Goal: Task Accomplishment & Management: Use online tool/utility

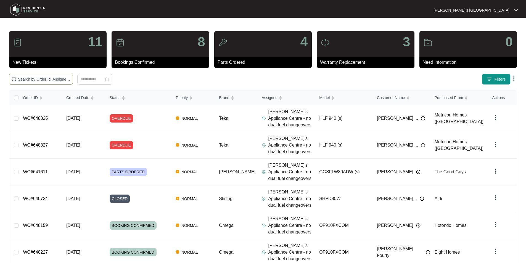
click at [70, 81] on input "text" at bounding box center [44, 79] width 52 height 6
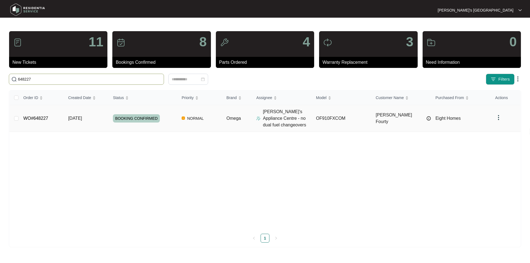
type input "648227"
click at [37, 118] on link "WO#648227" at bounding box center [35, 118] width 25 height 5
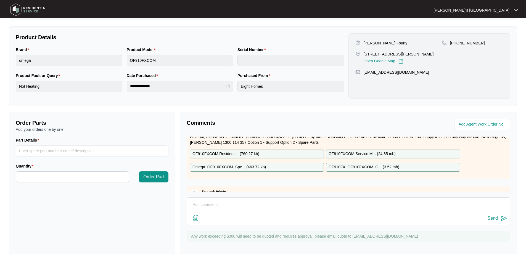
scroll to position [75, 0]
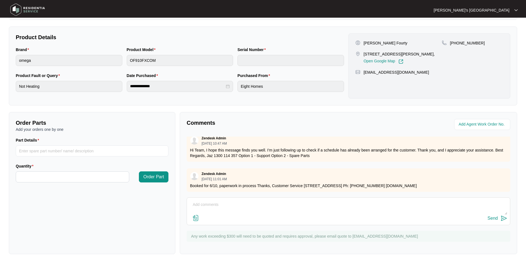
click at [198, 218] on img at bounding box center [195, 218] width 7 height 7
click at [0, 0] on input "file" at bounding box center [0, 0] width 0 height 0
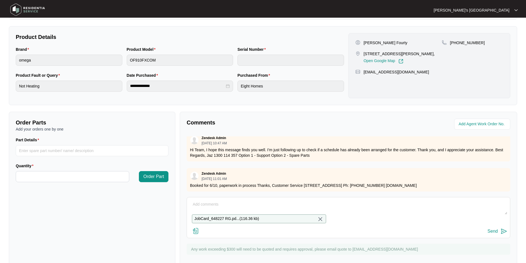
click at [227, 199] on div "JobCard_648227 RG.pd... ( 116.36 kb ) Send" at bounding box center [349, 217] width 324 height 41
click at [227, 202] on textarea at bounding box center [348, 207] width 317 height 14
type textarea "Please see quote/parts request attached"
click at [504, 235] on img at bounding box center [503, 231] width 7 height 7
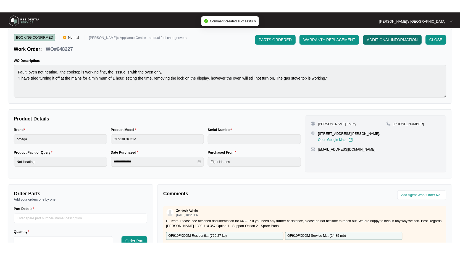
scroll to position [0, 0]
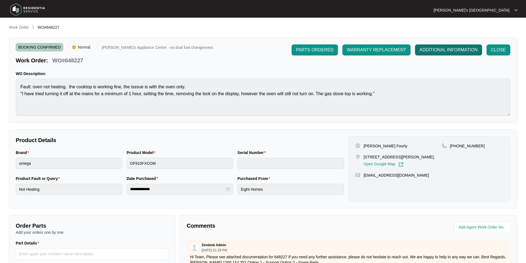
click at [439, 53] on span "ADDITIONAL INFORMATION" at bounding box center [448, 50] width 58 height 7
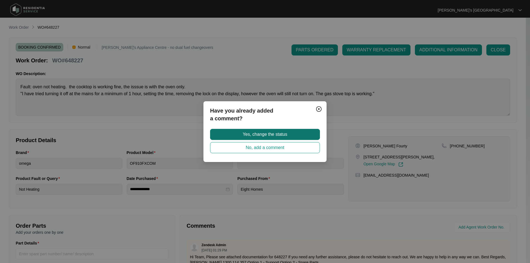
click at [257, 134] on span "Yes, change the status" at bounding box center [265, 134] width 44 height 7
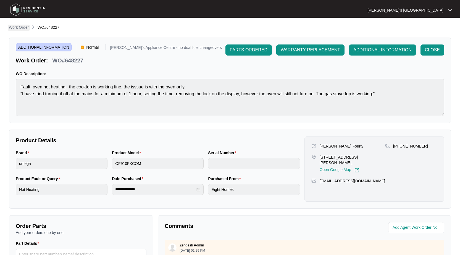
click at [19, 27] on p "Work Order" at bounding box center [19, 28] width 20 height 6
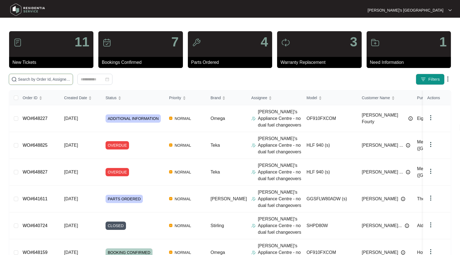
click at [54, 78] on input "text" at bounding box center [44, 79] width 52 height 6
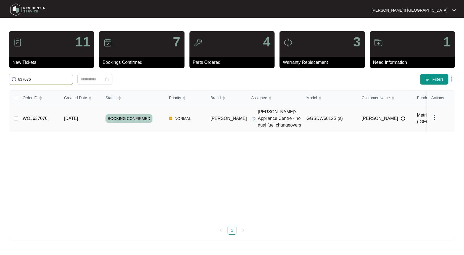
type input "637076"
click at [32, 119] on link "WO#637076" at bounding box center [35, 118] width 25 height 5
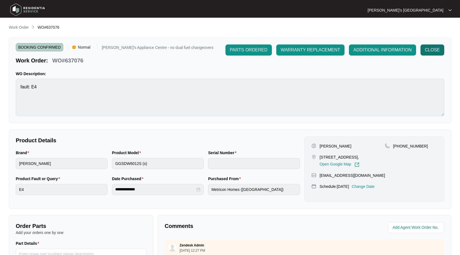
click at [420, 51] on button "CLOSE" at bounding box center [432, 49] width 24 height 11
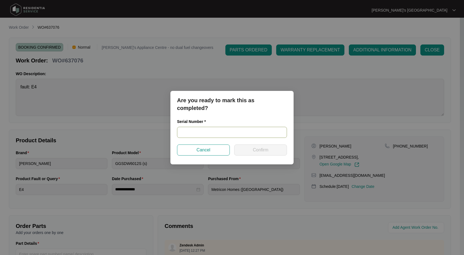
click at [265, 131] on input "text" at bounding box center [232, 132] width 110 height 11
paste input "24014698040200093"
type input "24014698040200093"
click at [263, 149] on span "Confirm" at bounding box center [260, 150] width 15 height 7
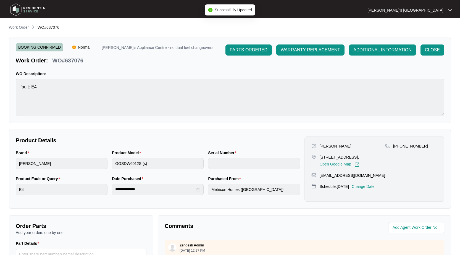
type input "24014698040200093"
